Goal: Use online tool/utility: Utilize a website feature to perform a specific function

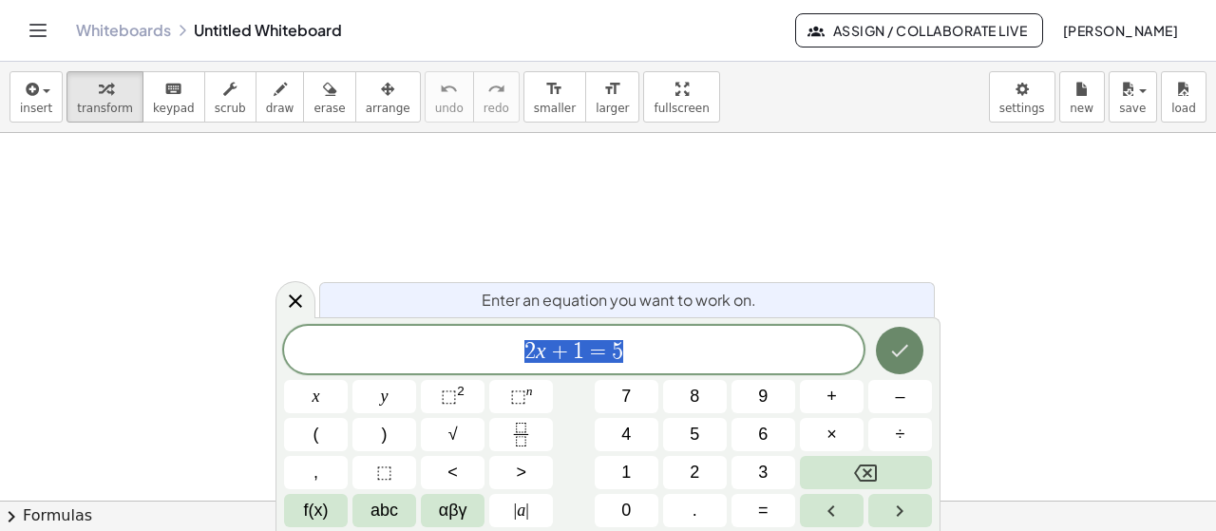
click at [908, 335] on button "Done" at bounding box center [900, 351] width 48 height 48
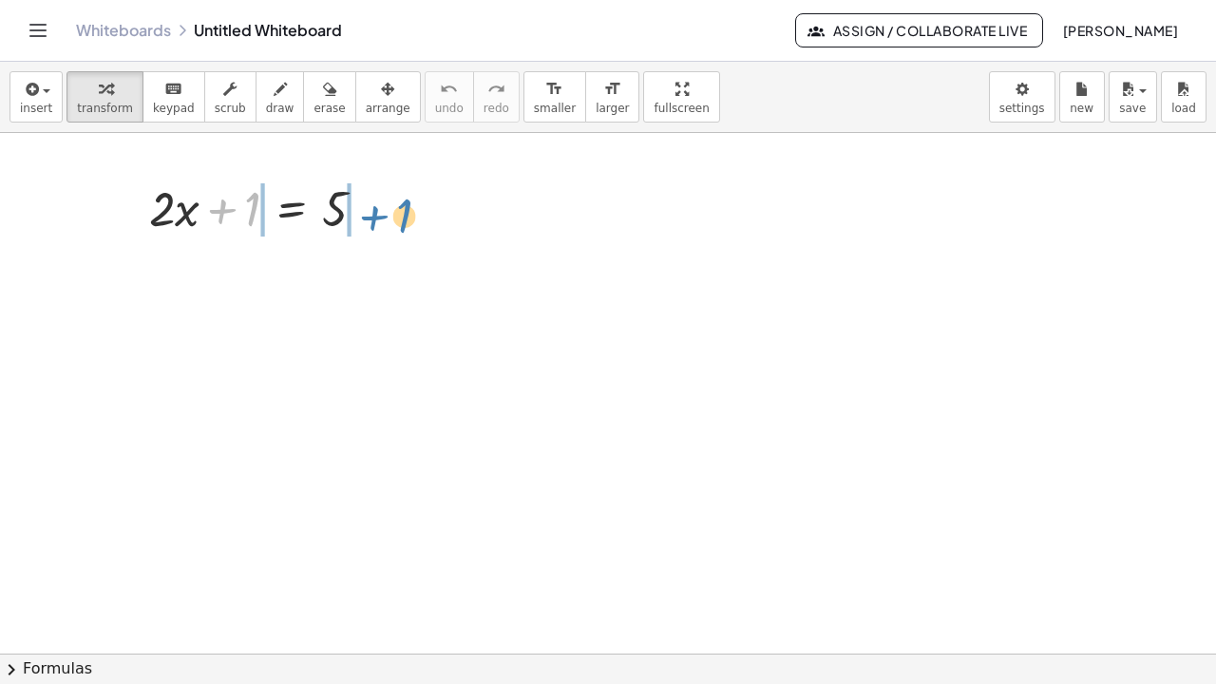
drag, startPoint x: 238, startPoint y: 212, endPoint x: 390, endPoint y: 219, distance: 152.2
click at [390, 219] on div at bounding box center [265, 207] width 251 height 65
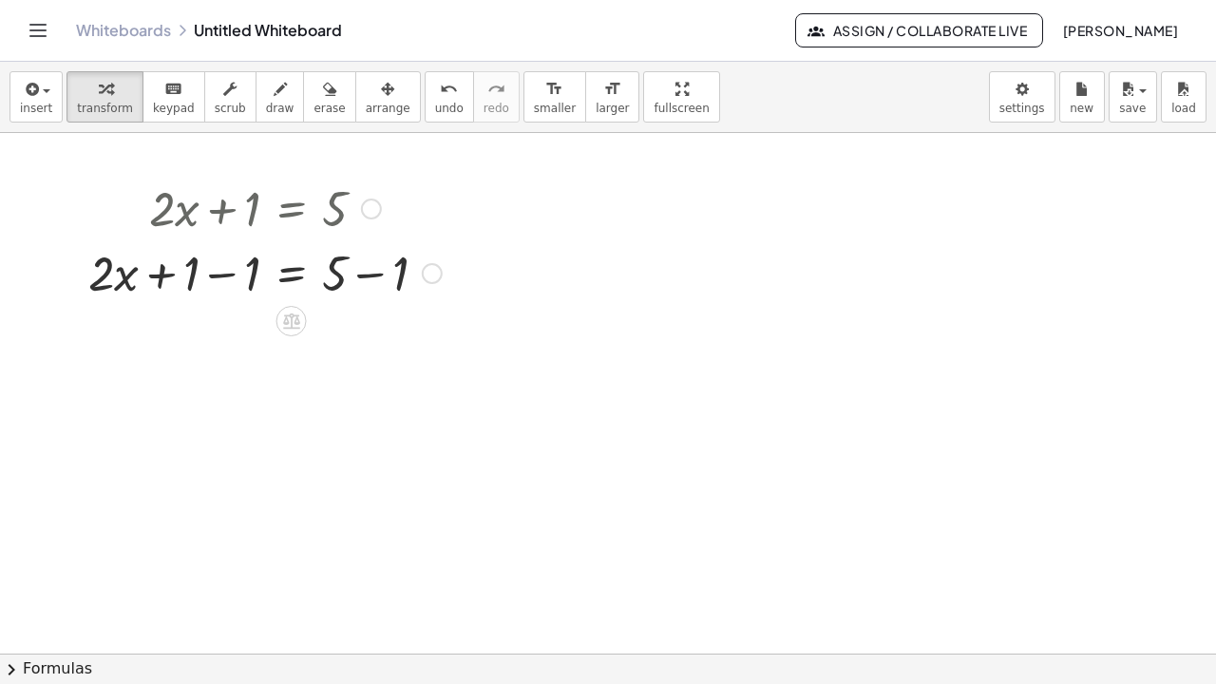
click at [236, 279] on div at bounding box center [265, 271] width 372 height 65
click at [372, 335] on div at bounding box center [265, 336] width 372 height 65
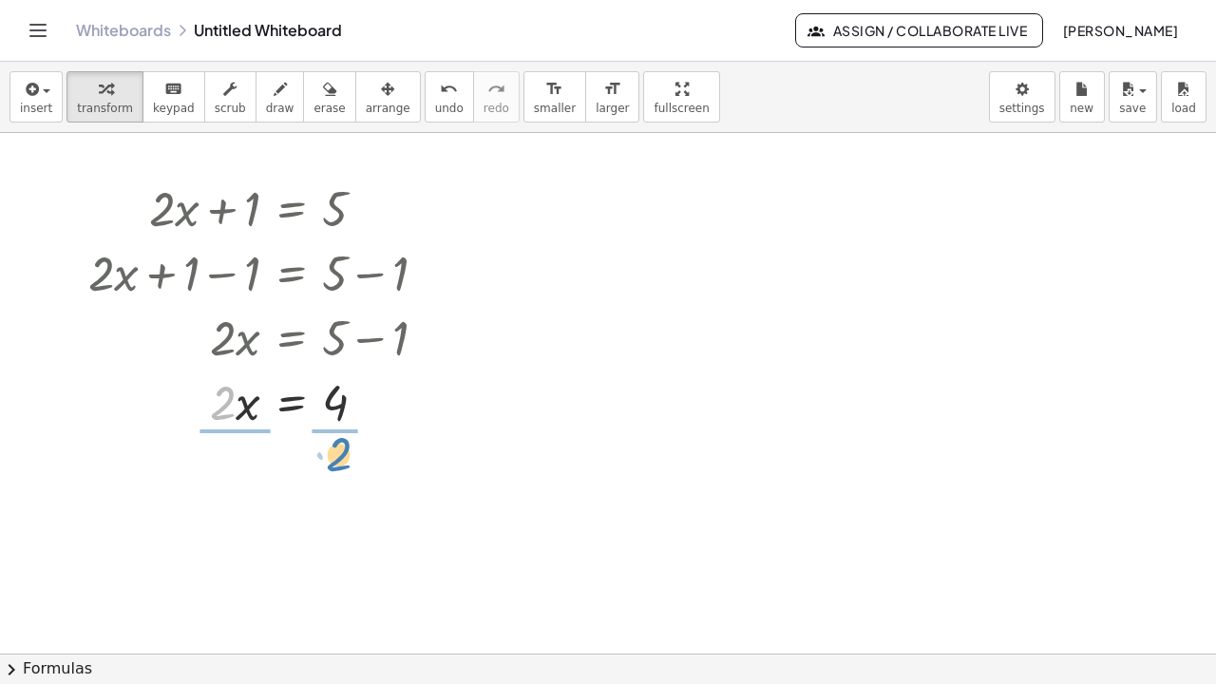
drag, startPoint x: 217, startPoint y: 410, endPoint x: 326, endPoint y: 468, distance: 123.7
click at [231, 483] on div at bounding box center [265, 480] width 372 height 95
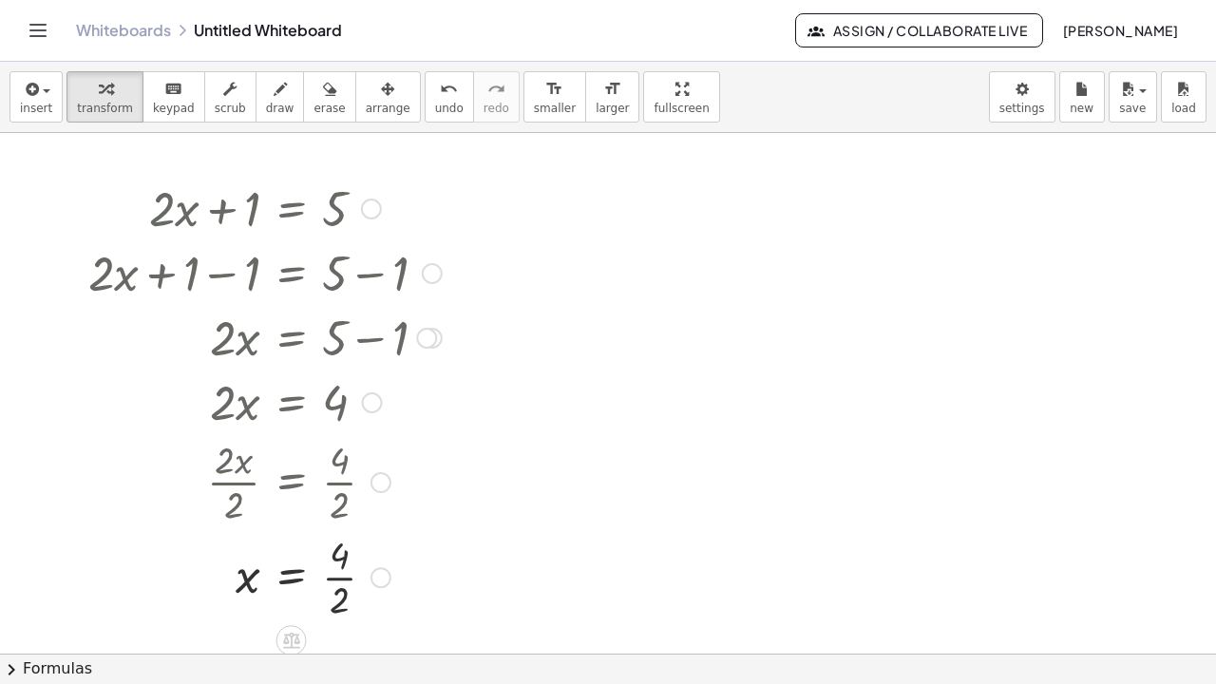
click at [349, 530] on div at bounding box center [265, 575] width 372 height 95
click at [99, 86] on icon "button" at bounding box center [105, 89] width 13 height 23
click at [48, 93] on button "insert" at bounding box center [36, 96] width 53 height 51
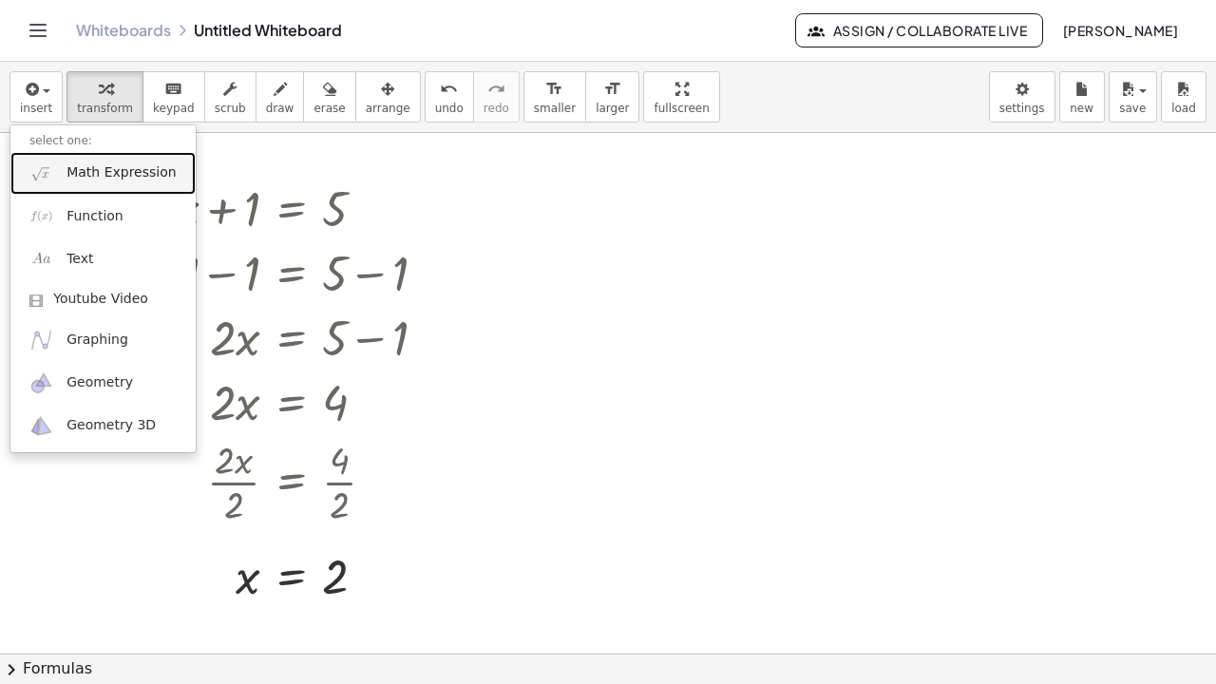
click at [148, 184] on link "Math Expression" at bounding box center [102, 173] width 185 height 43
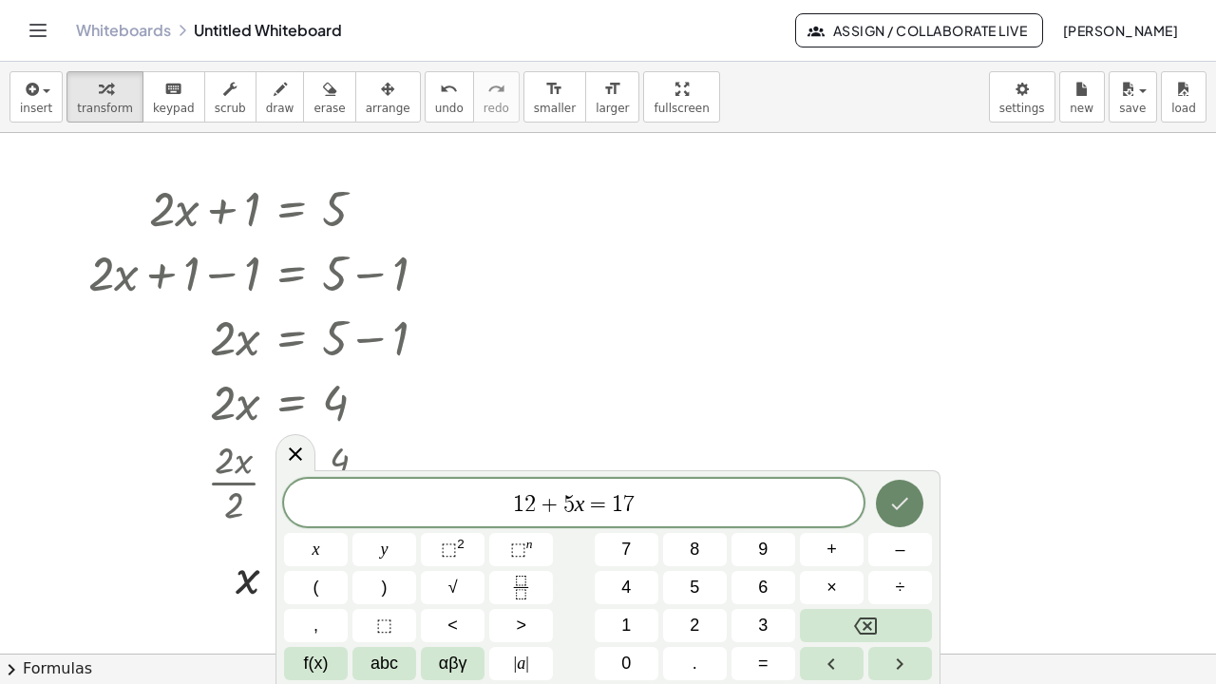
click at [914, 496] on button "Done" at bounding box center [900, 504] width 48 height 48
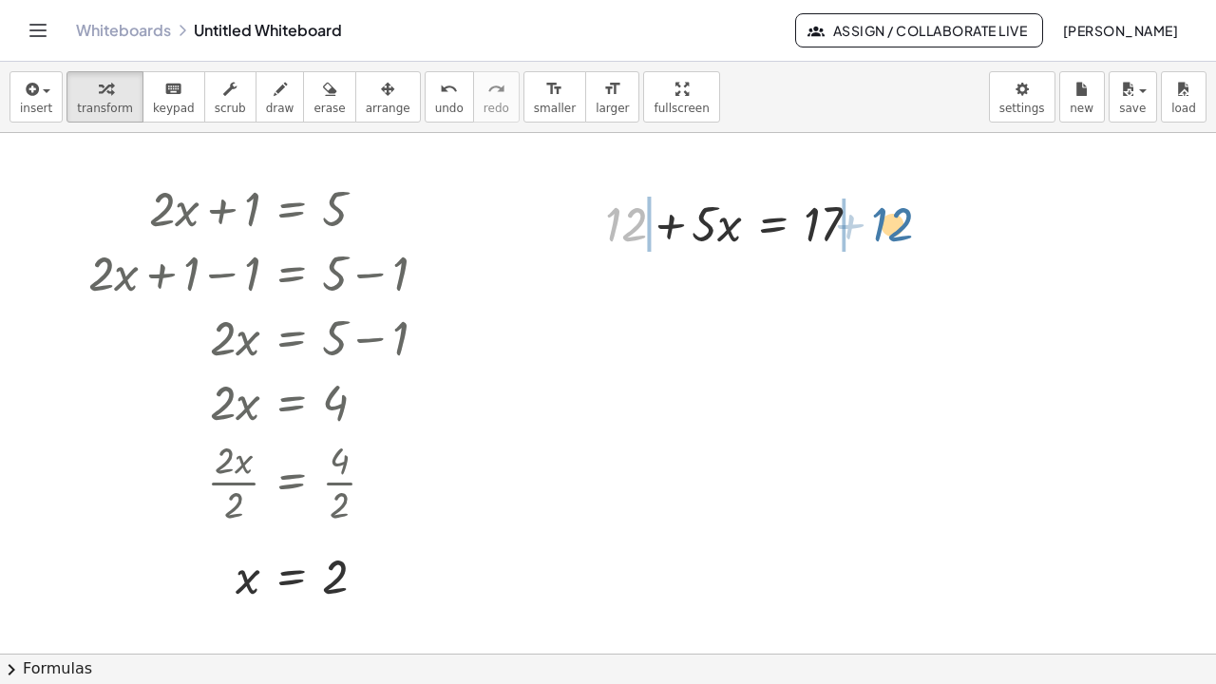
drag, startPoint x: 625, startPoint y: 226, endPoint x: 895, endPoint y: 228, distance: 269.8
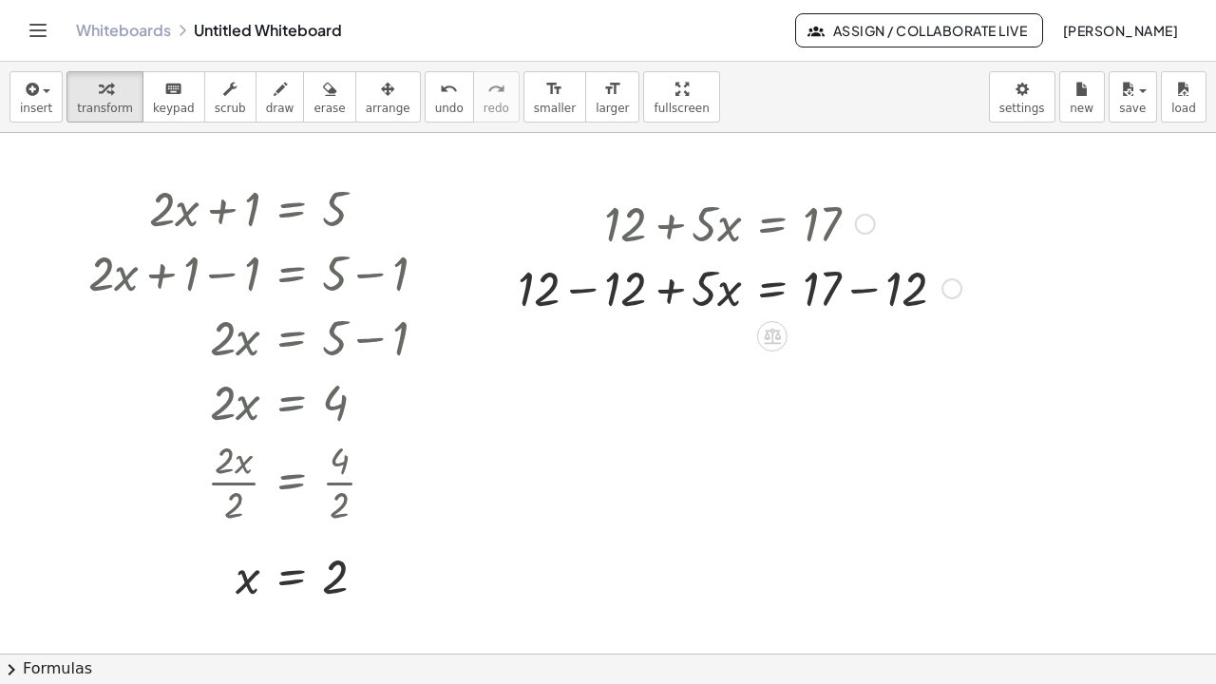
click at [581, 289] on div at bounding box center [739, 287] width 463 height 65
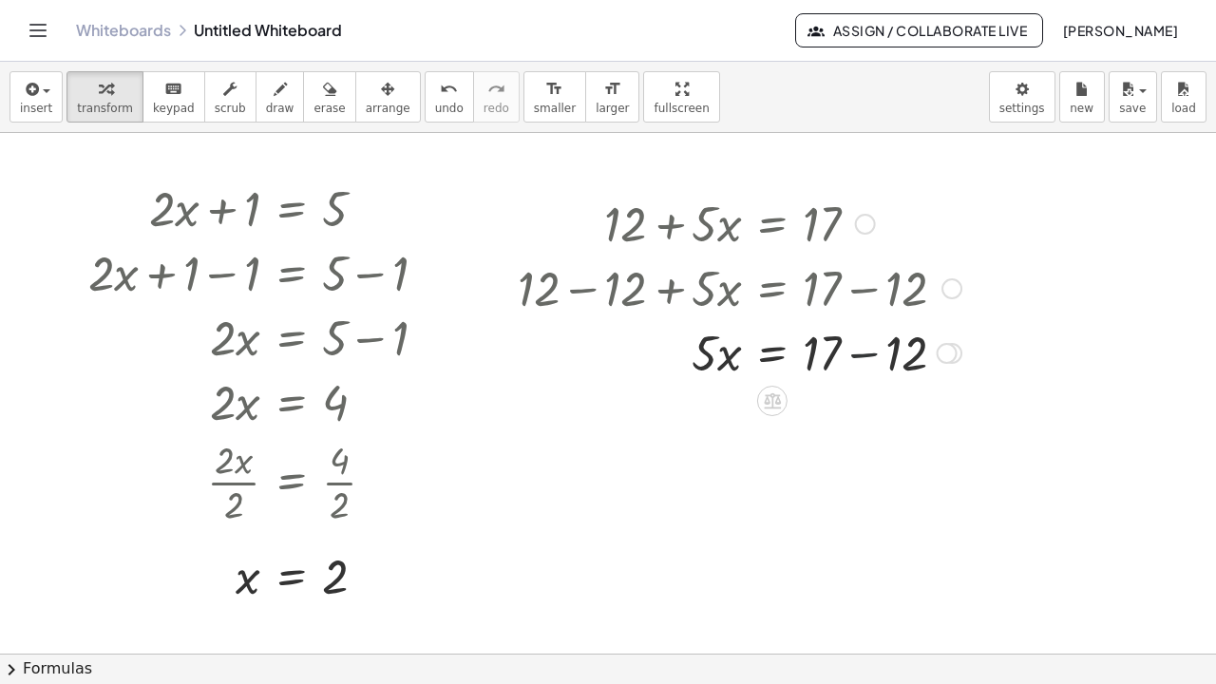
click at [864, 350] on div at bounding box center [739, 351] width 463 height 65
drag, startPoint x: 702, startPoint y: 431, endPoint x: 825, endPoint y: 496, distance: 138.5
click at [825, 496] on div "+ · 2 · x + 1 = 5 + · 2 · x + 1 − 1 = + 5 − 1 + · 2 · x + 0 = + 5 − 1 · 2 · x =…" at bounding box center [608, 654] width 1216 height 1042
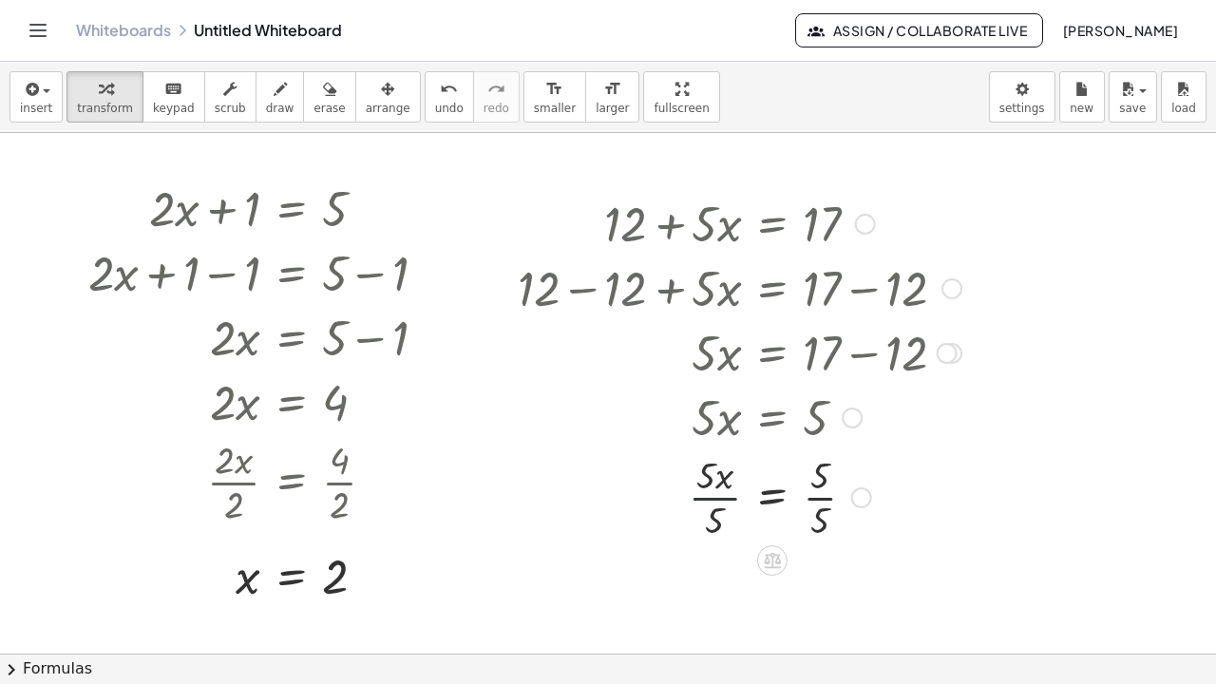
click at [712, 496] on div at bounding box center [739, 495] width 463 height 95
click at [825, 530] on div at bounding box center [739, 590] width 463 height 95
click at [22, 88] on icon "button" at bounding box center [30, 89] width 17 height 23
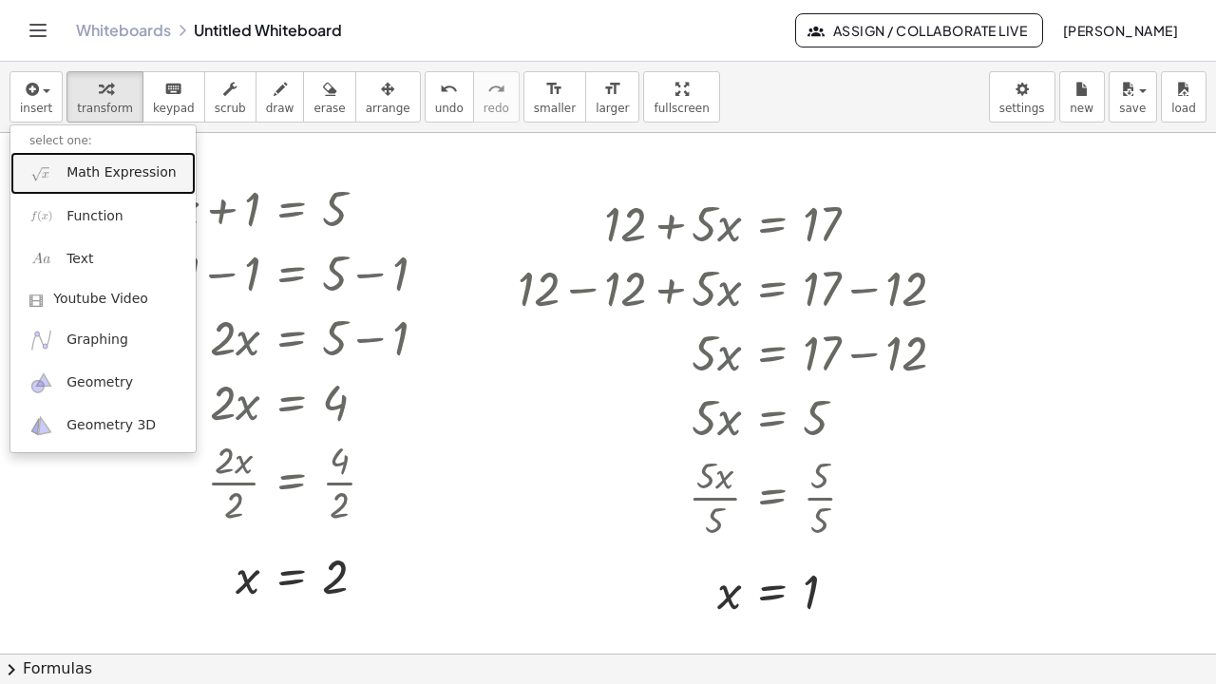
click at [136, 175] on span "Math Expression" at bounding box center [121, 172] width 109 height 19
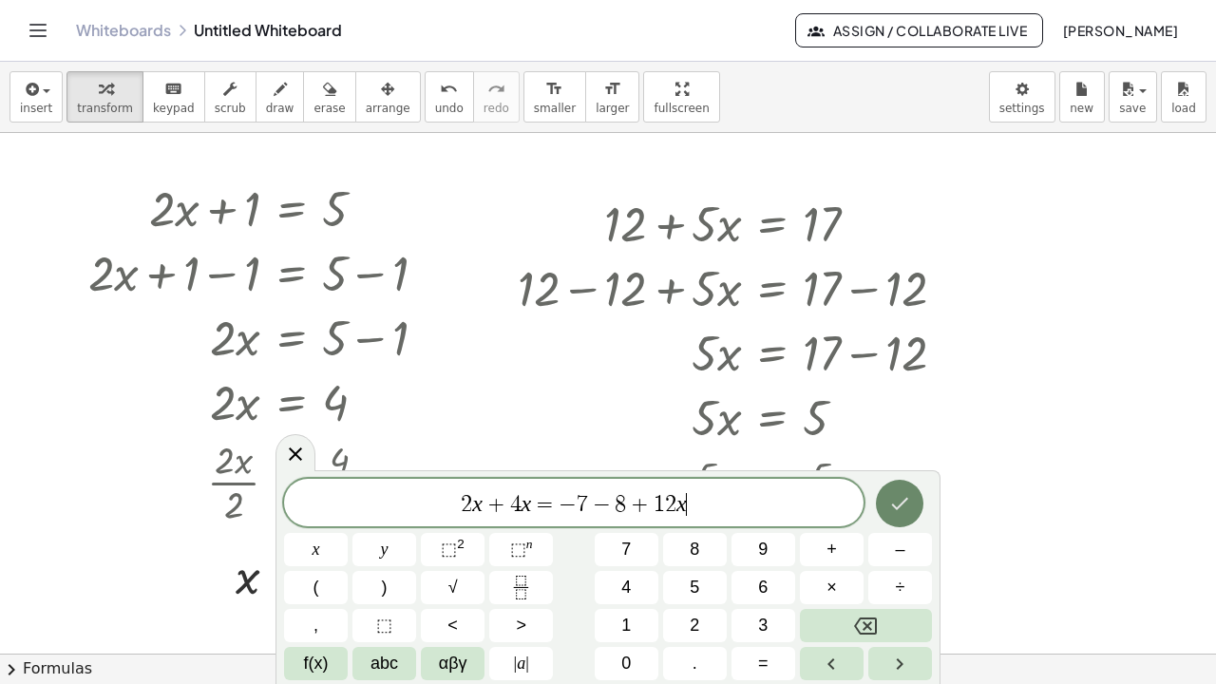
click at [910, 501] on icon "Done" at bounding box center [899, 503] width 23 height 23
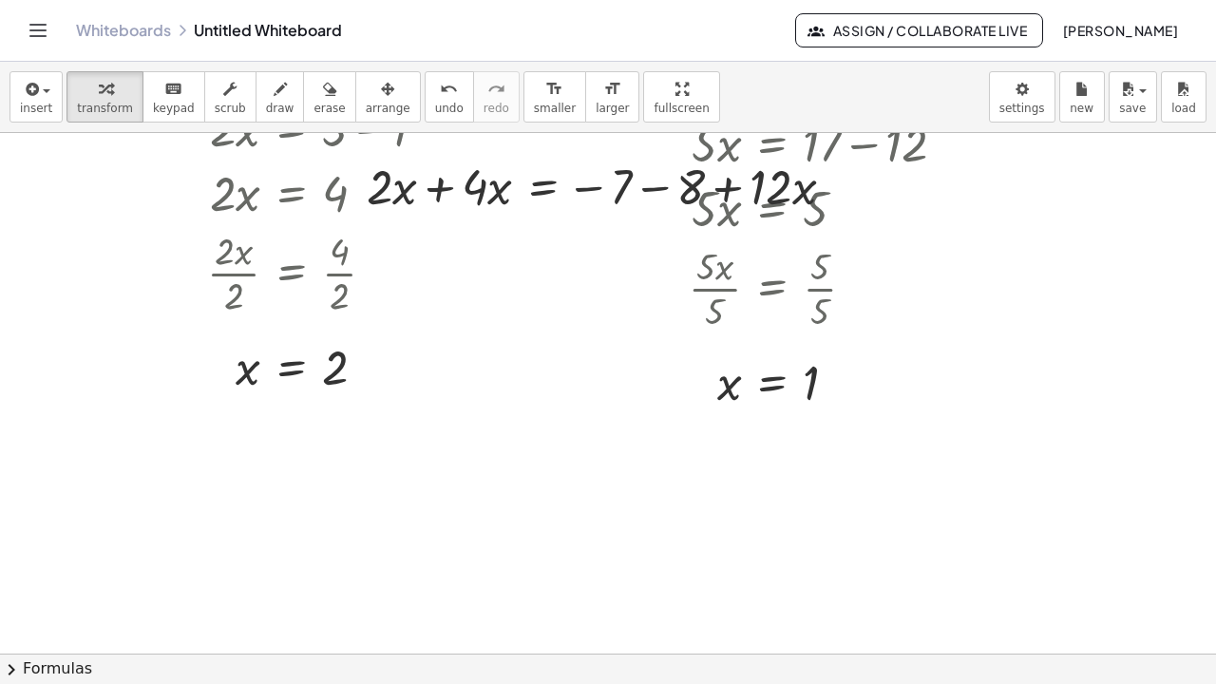
scroll to position [268, 0]
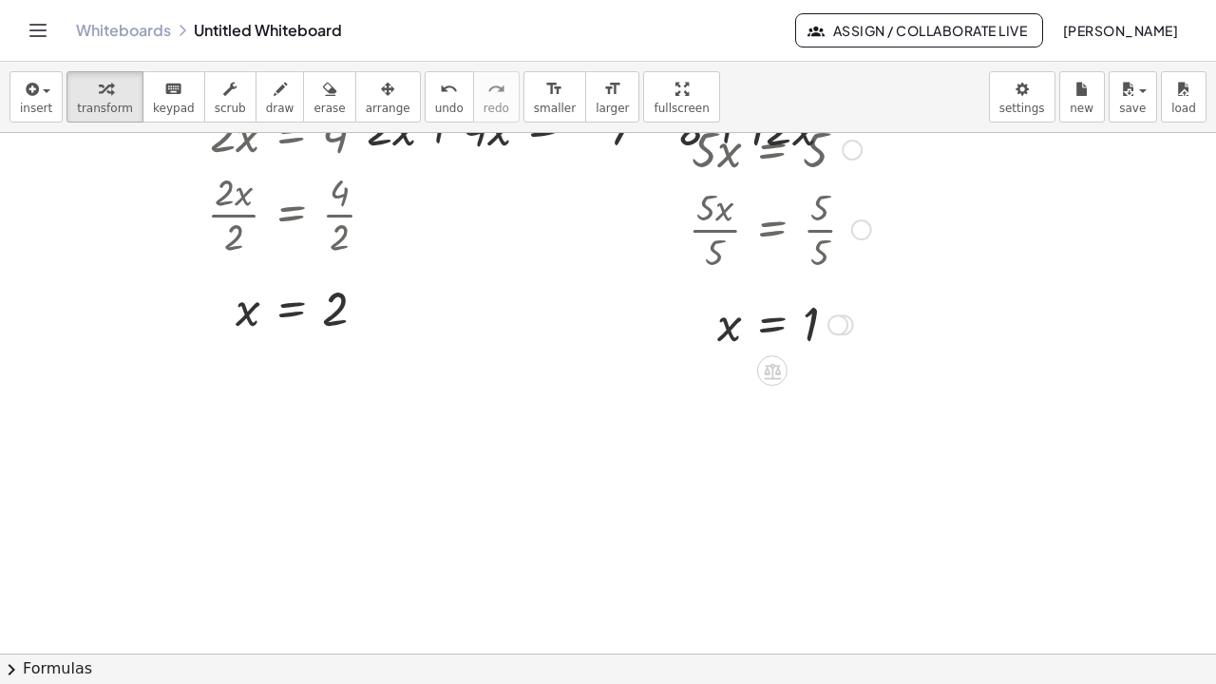
drag, startPoint x: 601, startPoint y: 221, endPoint x: 611, endPoint y: 309, distance: 87.9
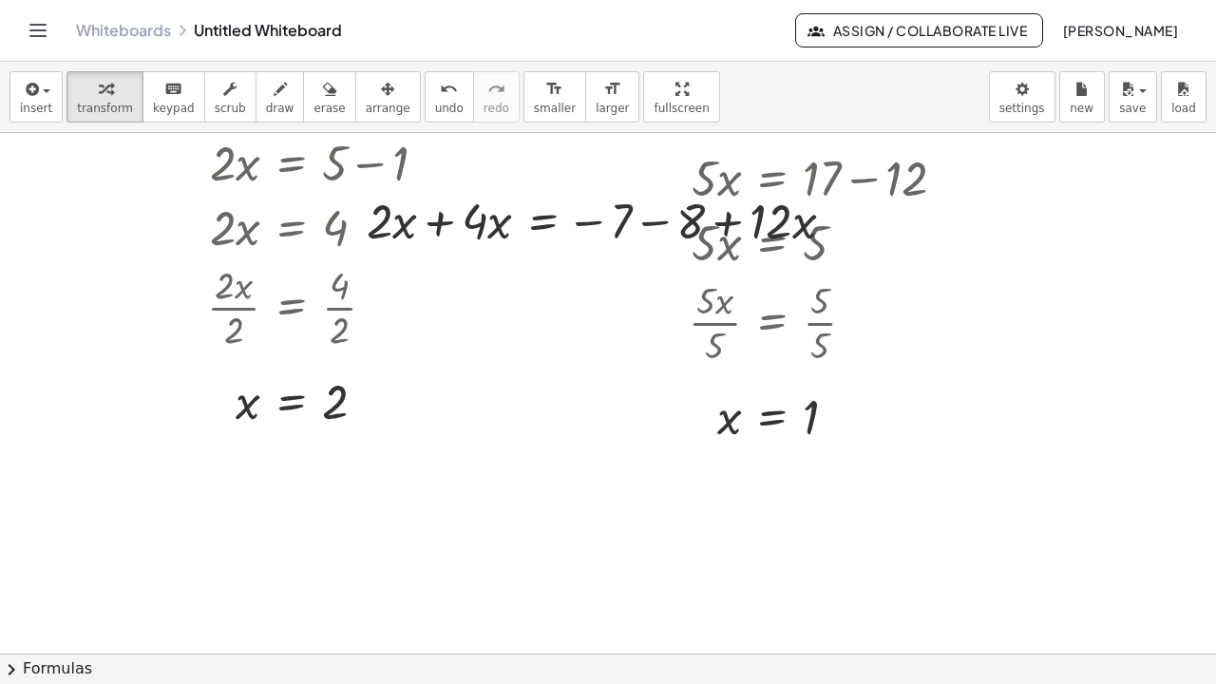
scroll to position [163, 0]
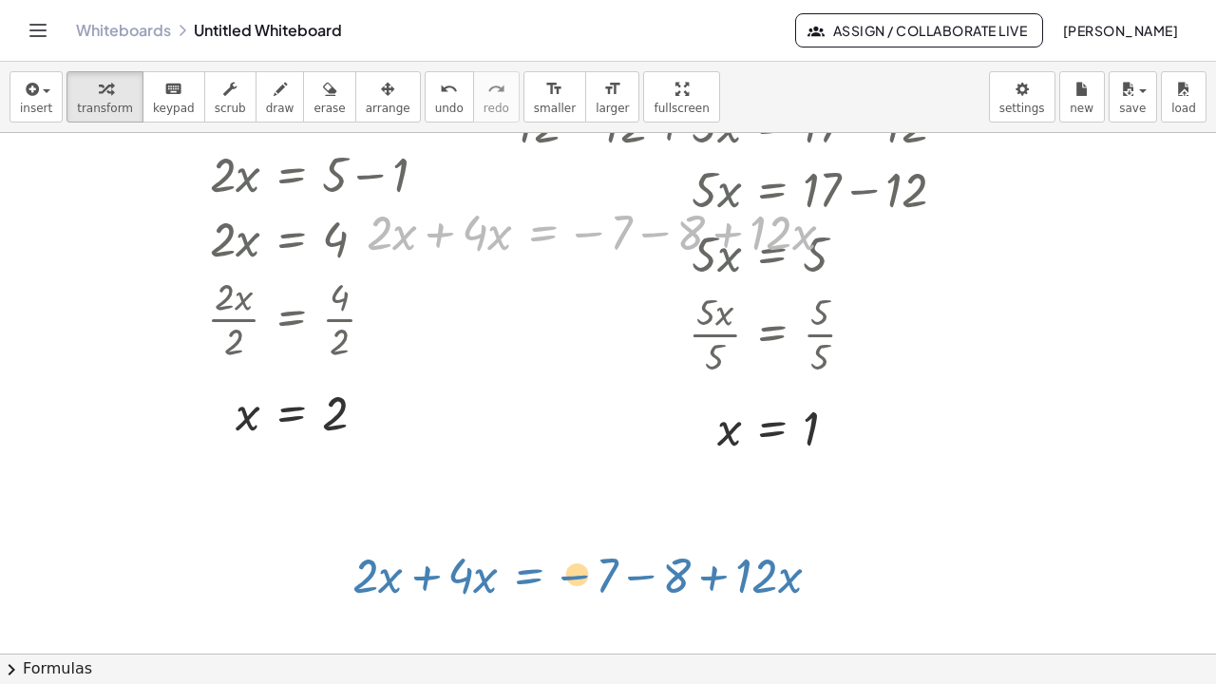
drag, startPoint x: 521, startPoint y: 230, endPoint x: 506, endPoint y: 547, distance: 317.6
click at [506, 530] on div "+ · 2 · x + 1 = 5 + · 2 · x + 1 − 1 = + 5 − 1 + · 2 · x + 0 = + 5 − 1 · 2 · x =…" at bounding box center [608, 491] width 1216 height 1042
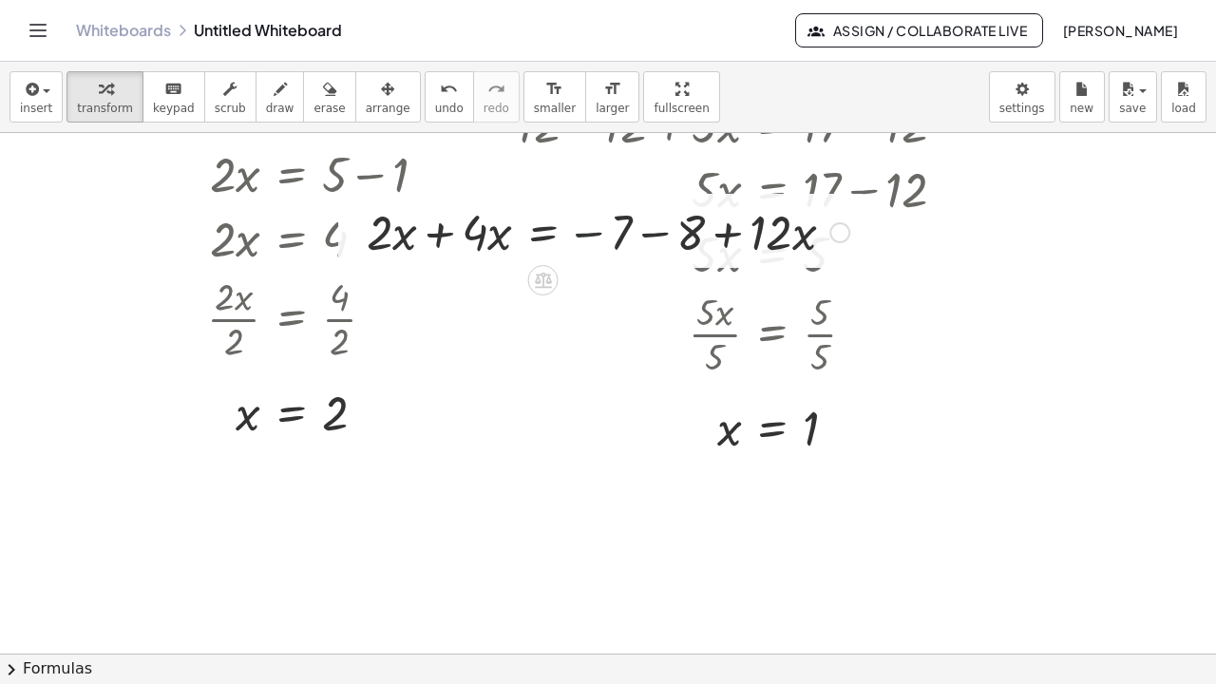
drag, startPoint x: 591, startPoint y: 232, endPoint x: 213, endPoint y: 66, distance: 413.1
click at [604, 474] on div "+ · 2 · x + 1 = 5 + · 2 · x + 1 − 1 = + 5 − 1 + · 2 · x + 0 = + 5 − 1 · 2 · x =…" at bounding box center [608, 491] width 1216 height 1042
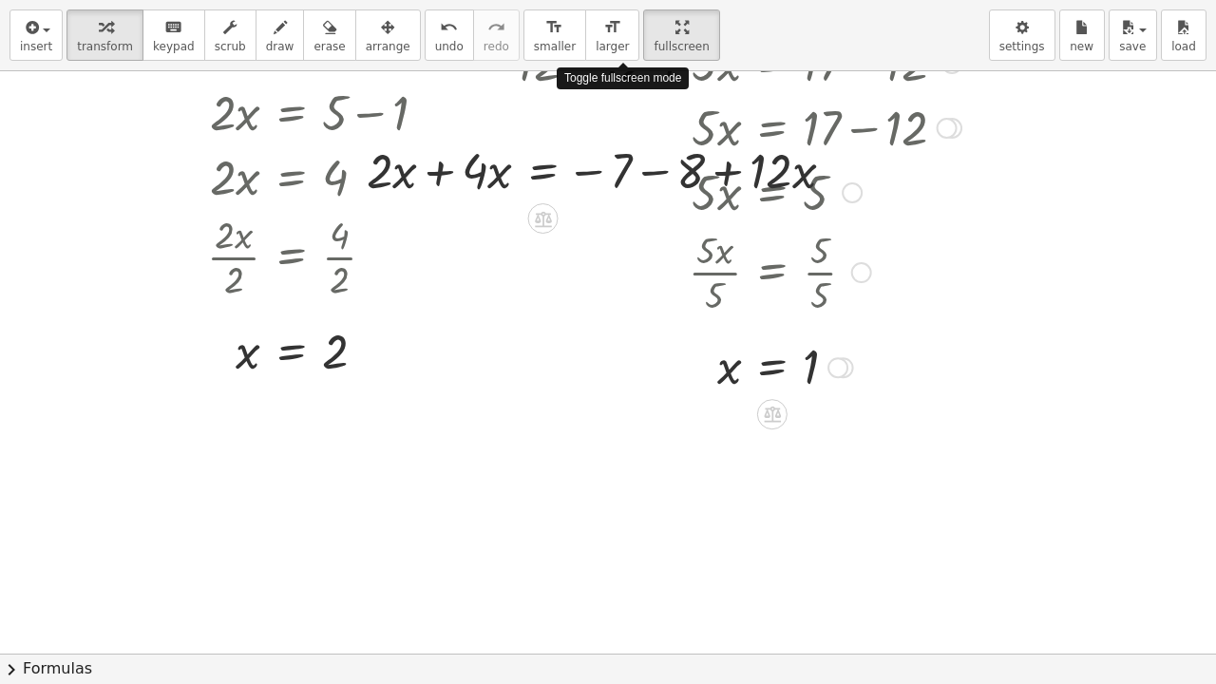
click at [625, 116] on div "insert select one: Math Expression Function Text Youtube Video Graphing Geometr…" at bounding box center [608, 342] width 1216 height 684
click at [99, 25] on icon "button" at bounding box center [105, 27] width 13 height 23
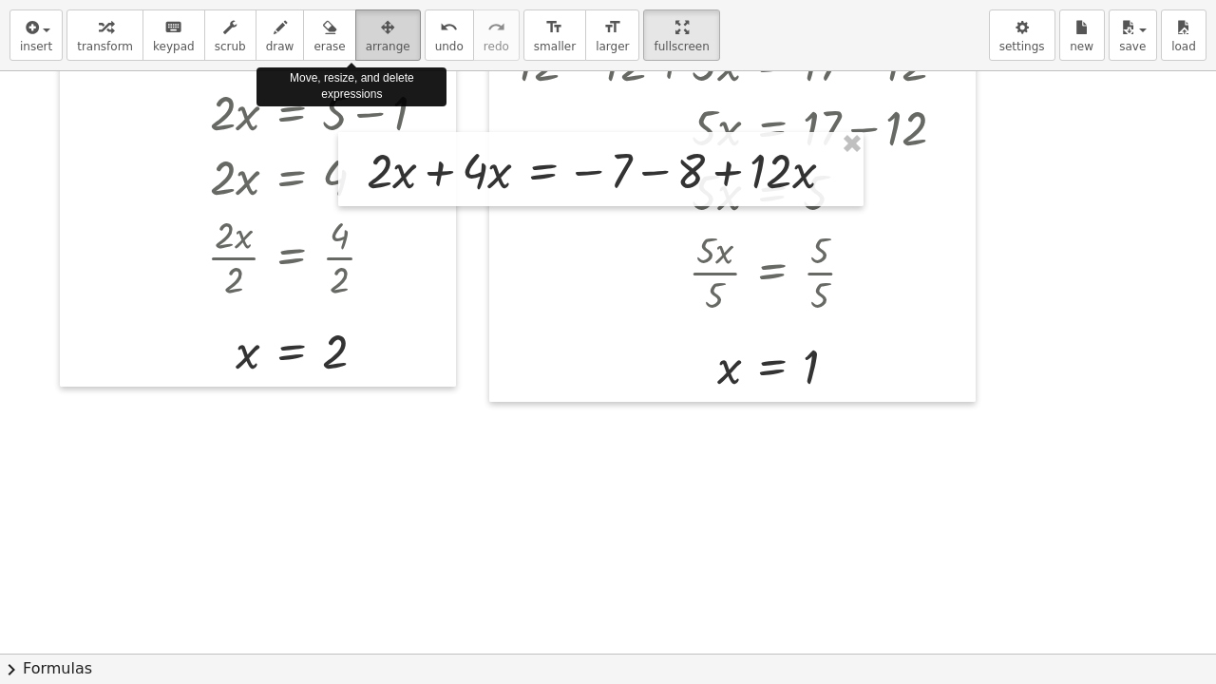
click at [366, 48] on span "arrange" at bounding box center [388, 46] width 45 height 13
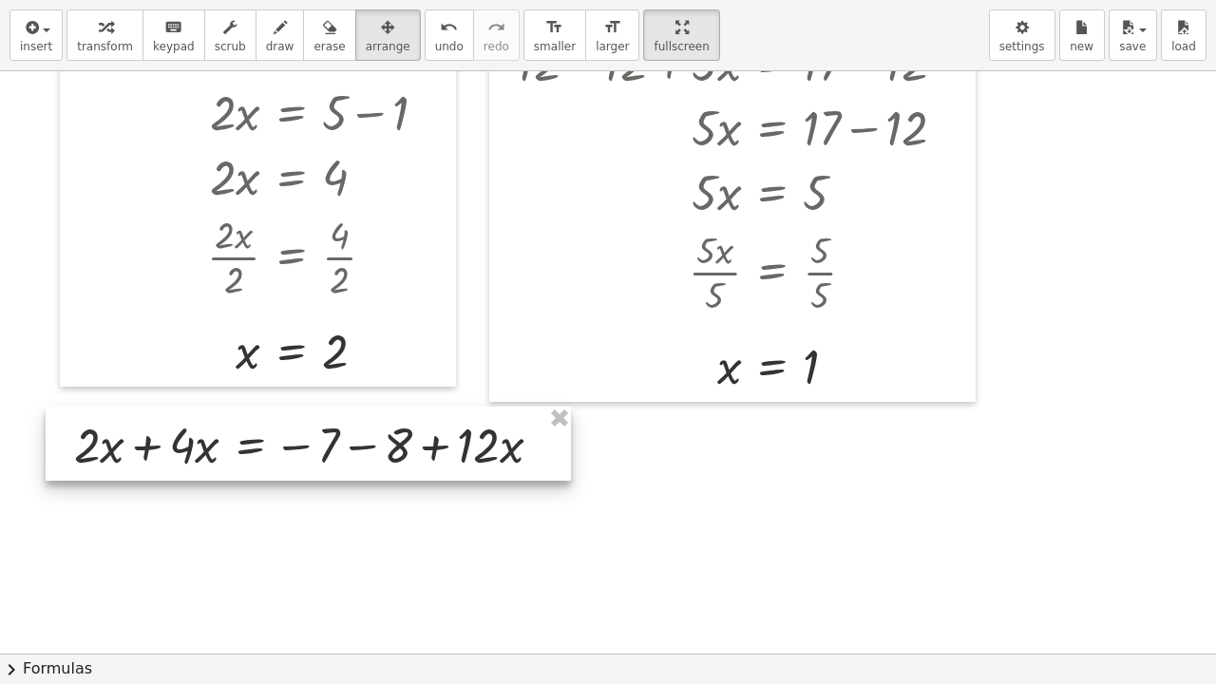
drag, startPoint x: 559, startPoint y: 180, endPoint x: 266, endPoint y: 455, distance: 401.9
click at [266, 455] on div at bounding box center [308, 444] width 525 height 74
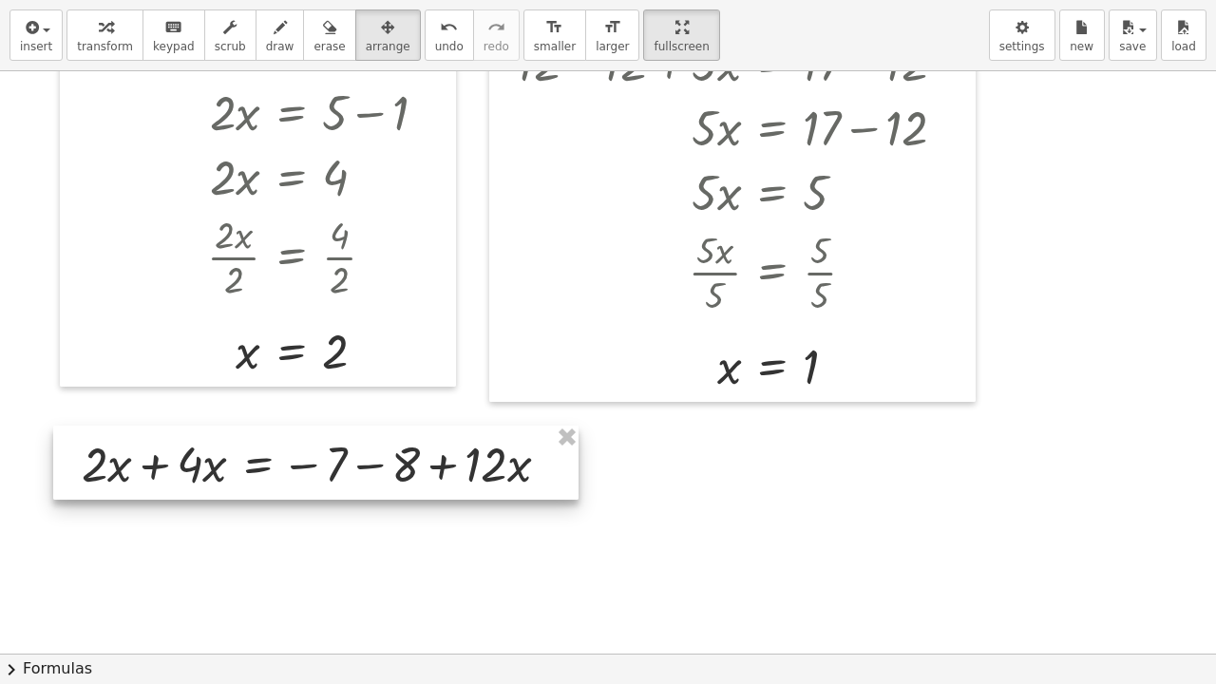
drag, startPoint x: 266, startPoint y: 455, endPoint x: 274, endPoint y: 476, distance: 22.2
click at [274, 476] on div at bounding box center [315, 463] width 525 height 74
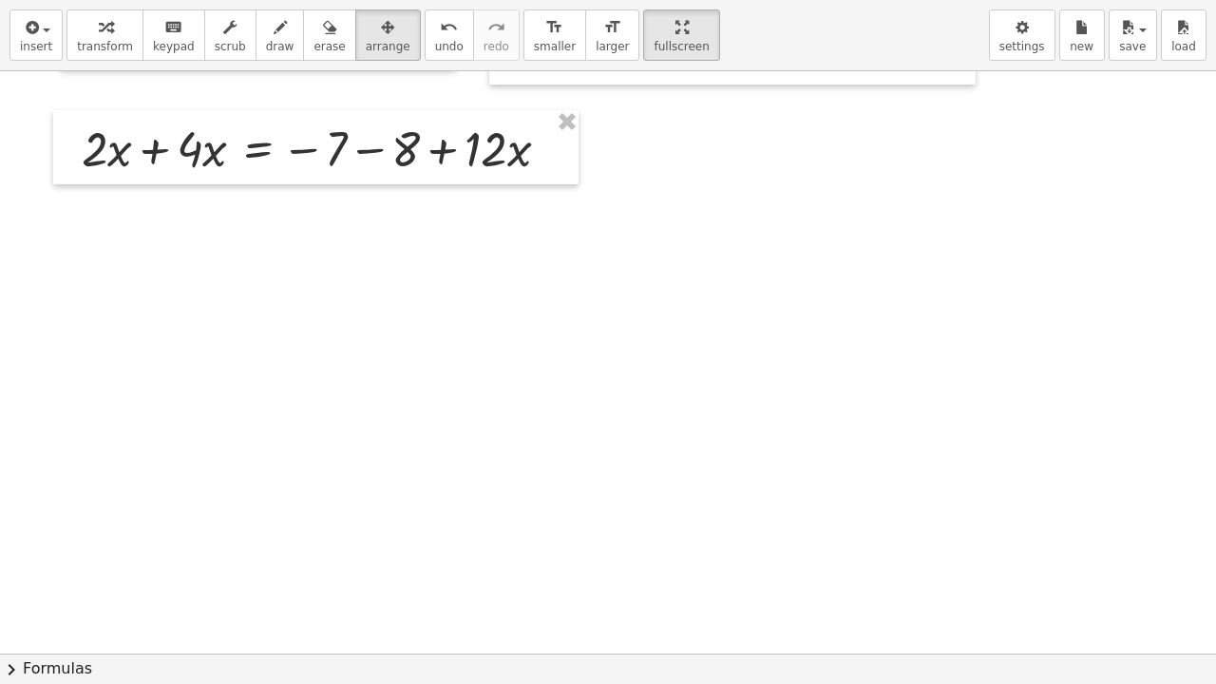
scroll to position [482, 0]
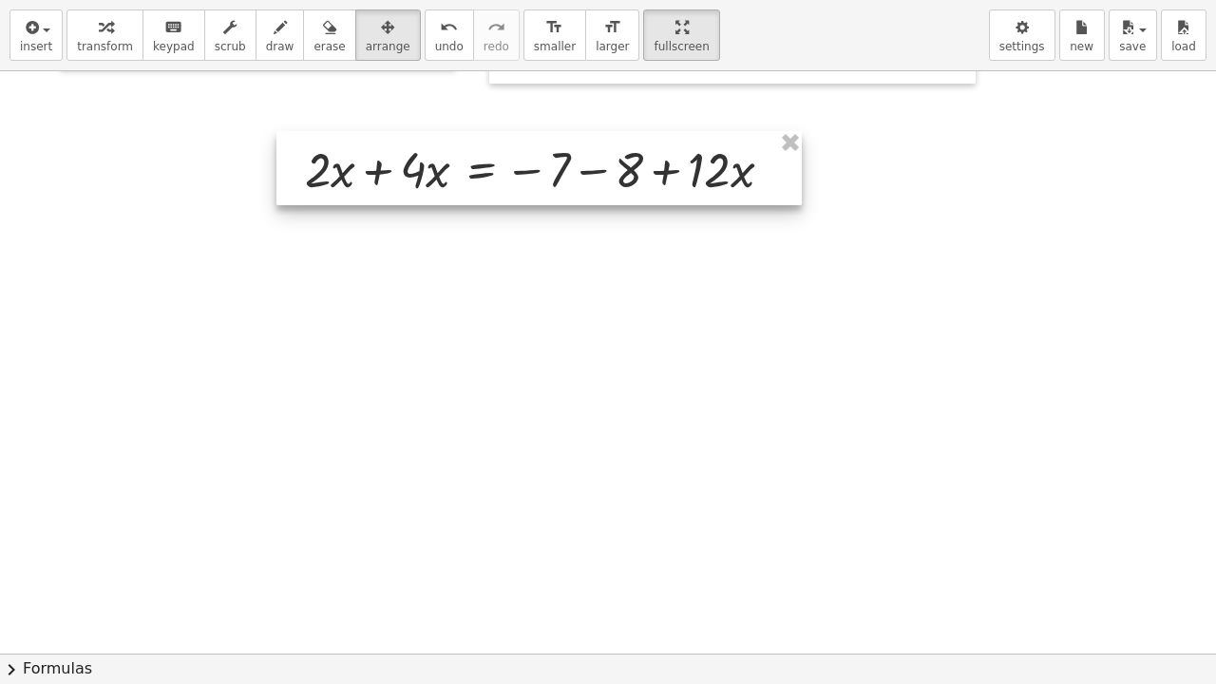
drag, startPoint x: 364, startPoint y: 155, endPoint x: 587, endPoint y: 176, distance: 224.2
click at [587, 176] on div at bounding box center [538, 168] width 525 height 74
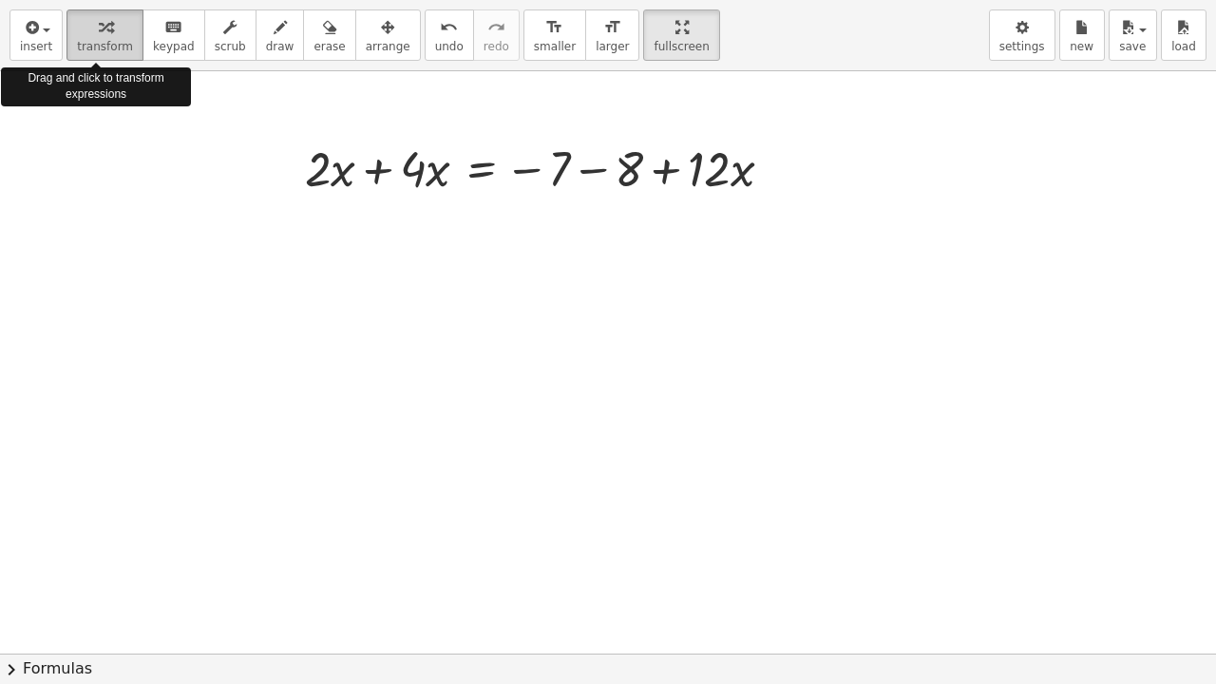
click at [99, 23] on icon "button" at bounding box center [105, 27] width 13 height 23
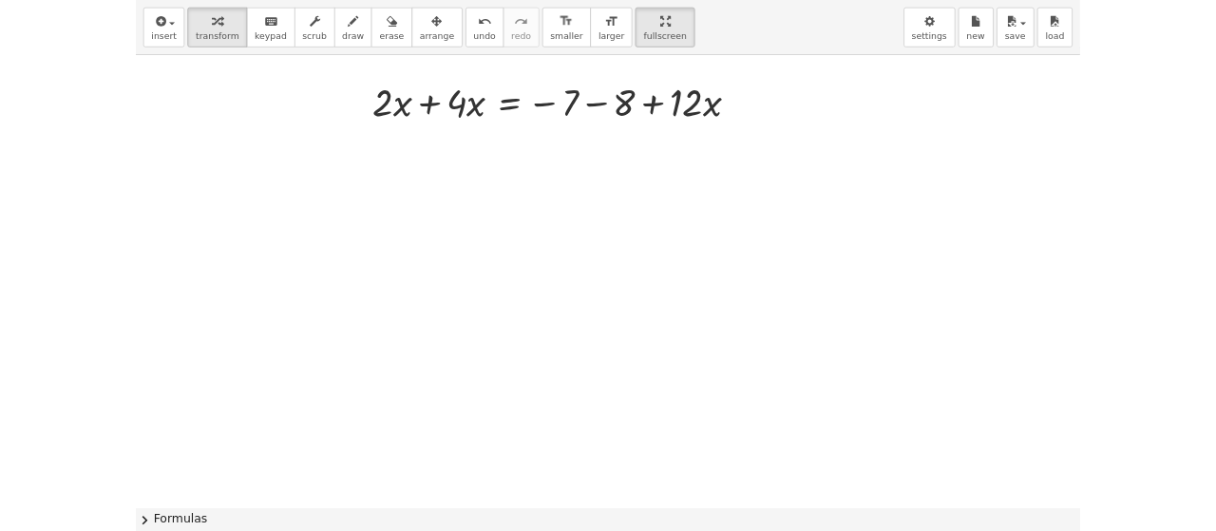
scroll to position [526, 0]
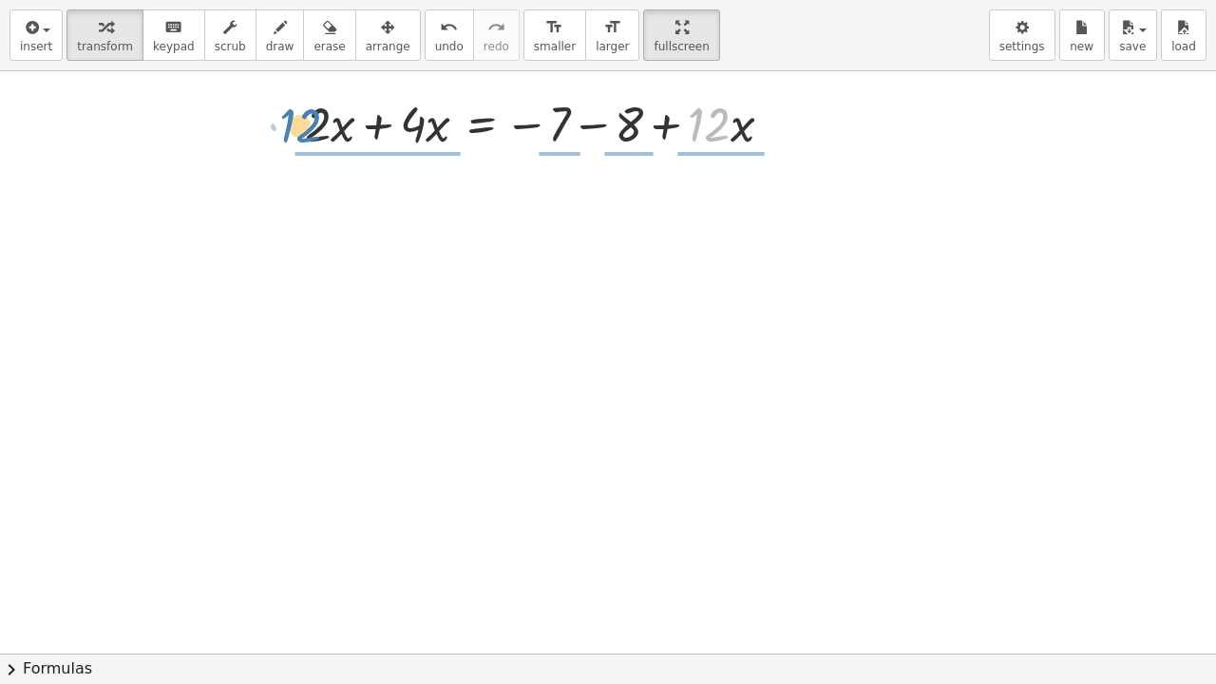
drag, startPoint x: 718, startPoint y: 124, endPoint x: 303, endPoint y: 133, distance: 415.3
click at [303, 133] on div "· 12 + · x + · 2 · x + · 4 · x = − 7 − 8 + · 12 · x" at bounding box center [538, 123] width 525 height 74
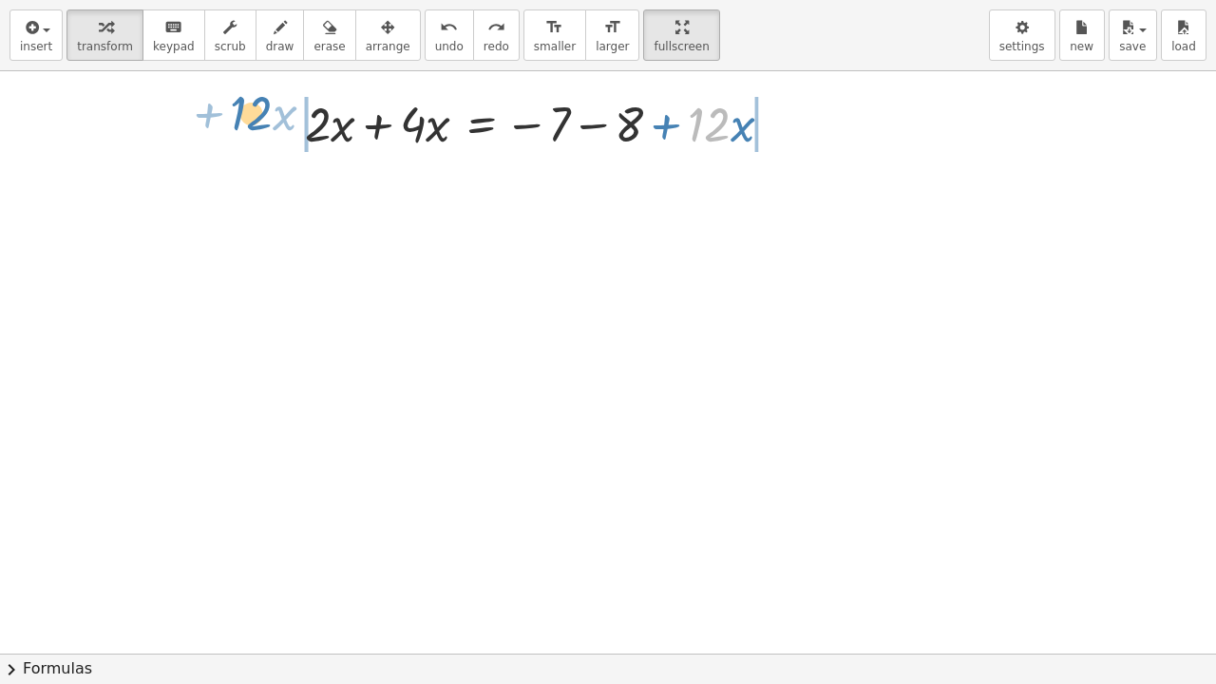
drag, startPoint x: 701, startPoint y: 135, endPoint x: 243, endPoint y: 124, distance: 458.1
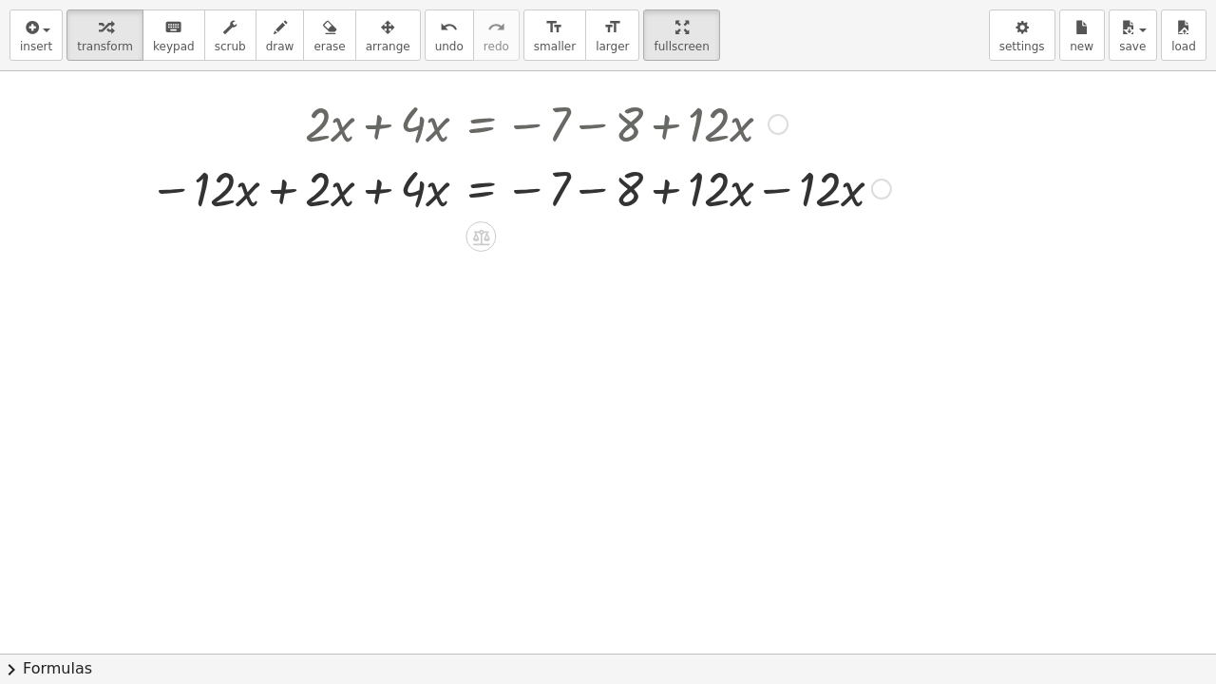
click at [770, 193] on div at bounding box center [520, 187] width 761 height 65
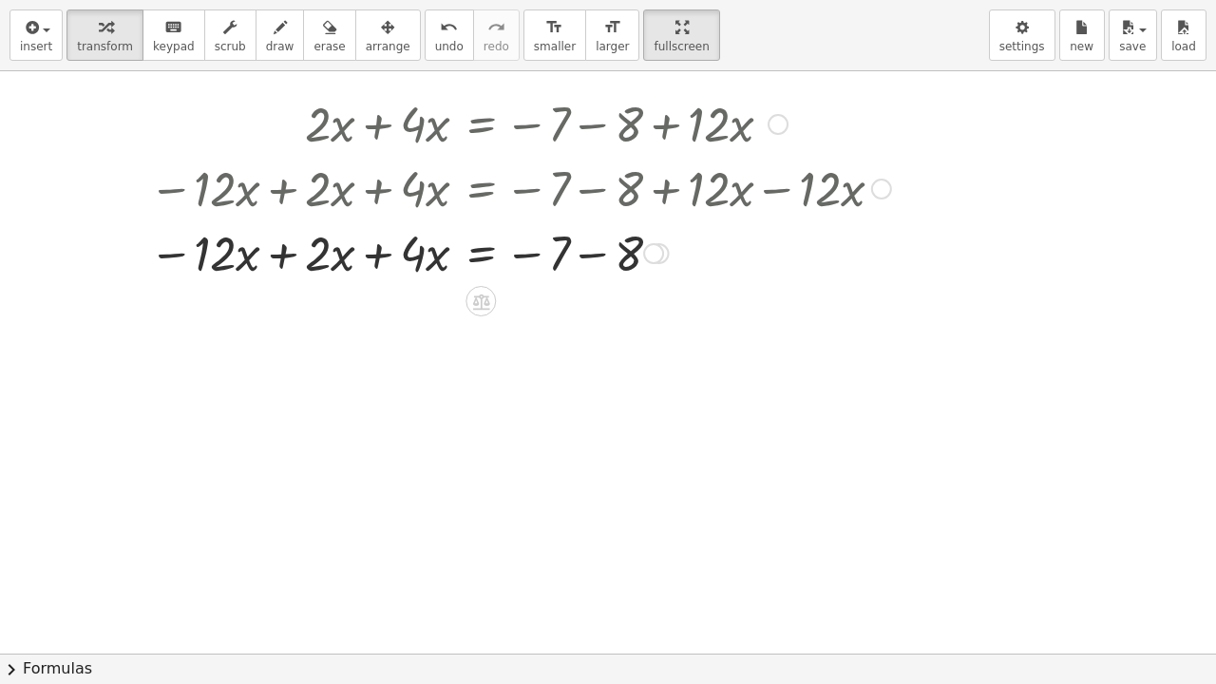
click at [599, 251] on div at bounding box center [520, 251] width 761 height 65
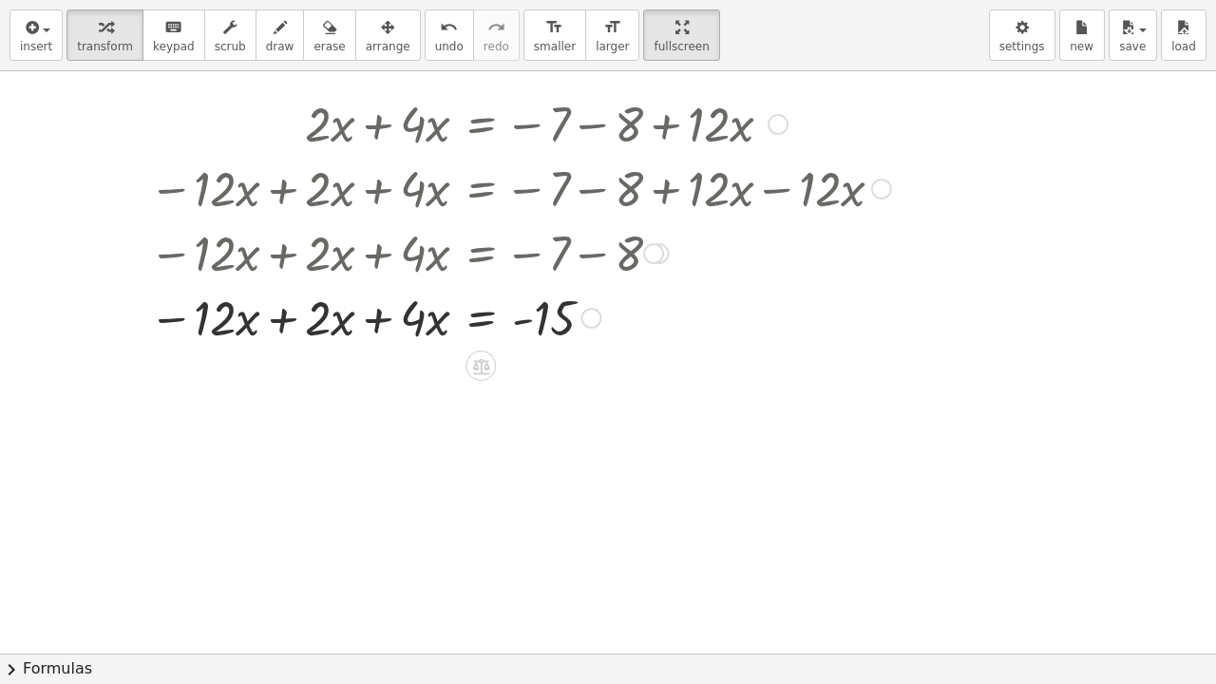
click at [374, 327] on div at bounding box center [520, 316] width 761 height 65
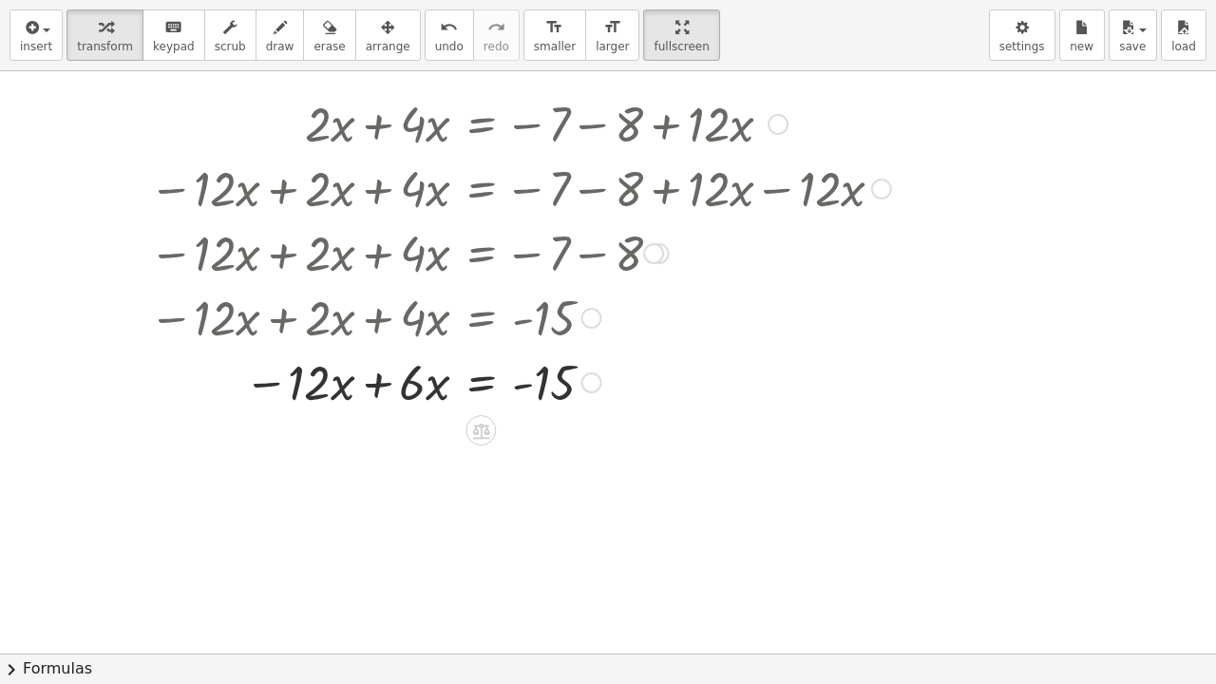
click at [376, 393] on div at bounding box center [520, 381] width 761 height 65
drag, startPoint x: 406, startPoint y: 393, endPoint x: 551, endPoint y: 449, distance: 155.8
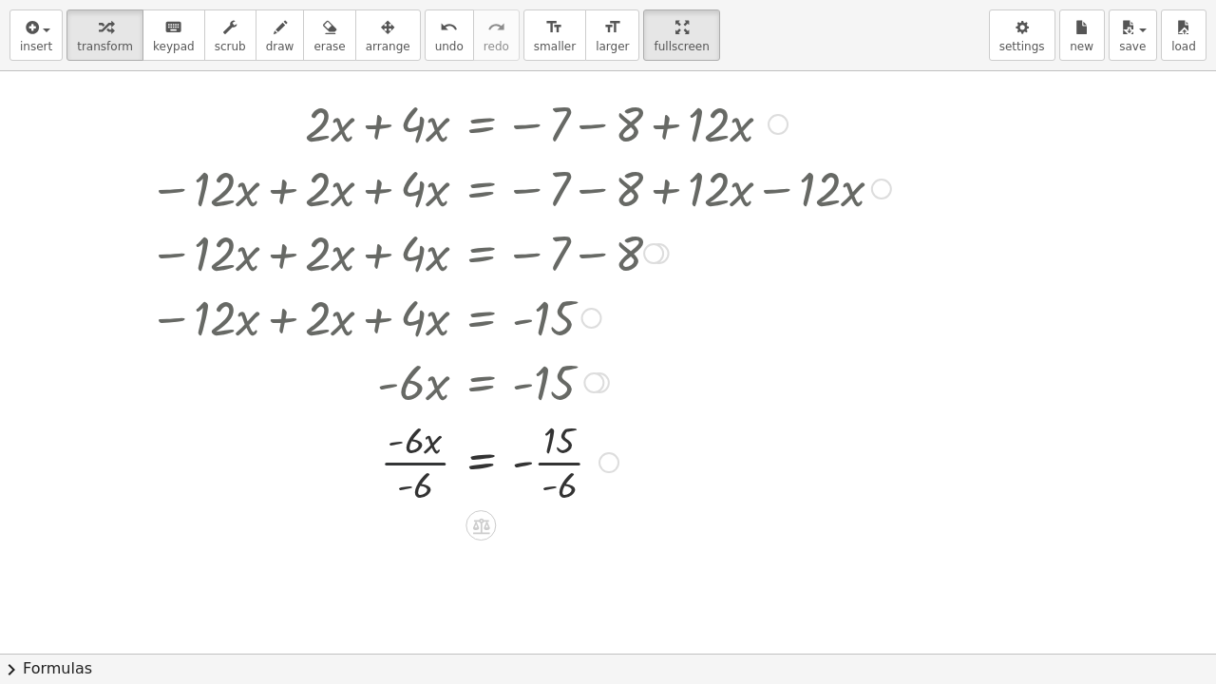
click at [419, 460] on div at bounding box center [520, 460] width 761 height 95
click at [565, 530] on div at bounding box center [520, 555] width 761 height 95
click at [515, 530] on div at bounding box center [520, 555] width 761 height 95
click at [526, 530] on div at bounding box center [520, 555] width 761 height 95
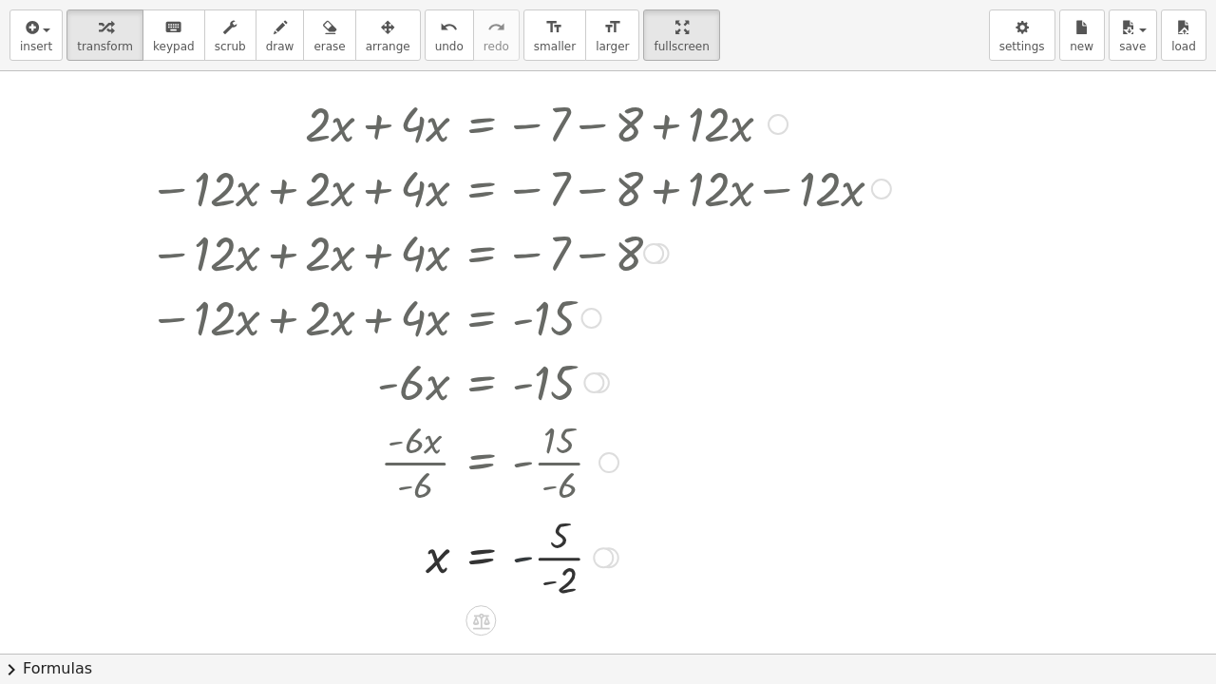
click at [526, 530] on div at bounding box center [520, 555] width 761 height 95
drag, startPoint x: 552, startPoint y: 580, endPoint x: 528, endPoint y: 557, distance: 33.6
drag, startPoint x: 548, startPoint y: 581, endPoint x: 519, endPoint y: 561, distance: 35.6
